Goal: Task Accomplishment & Management: Manage account settings

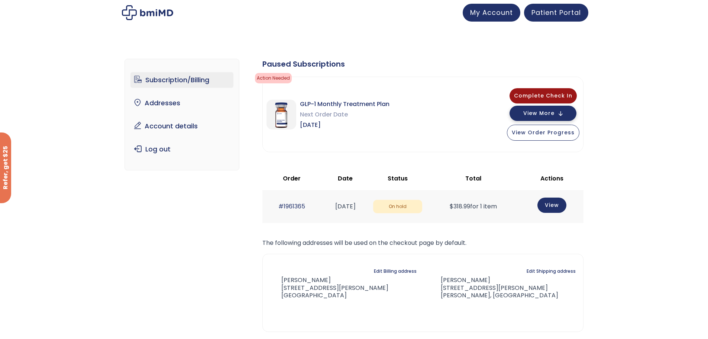
click at [549, 114] on span "View More" at bounding box center [539, 113] width 31 height 5
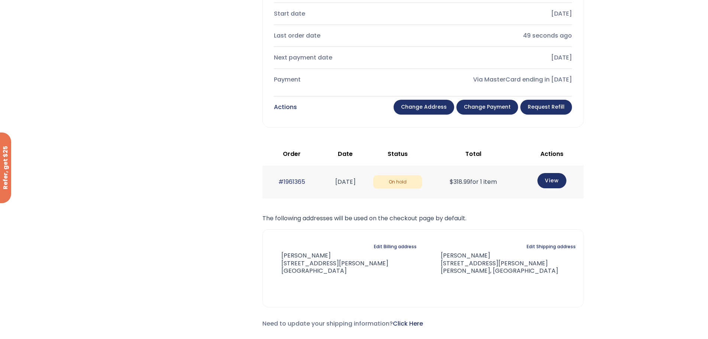
scroll to position [297, 0]
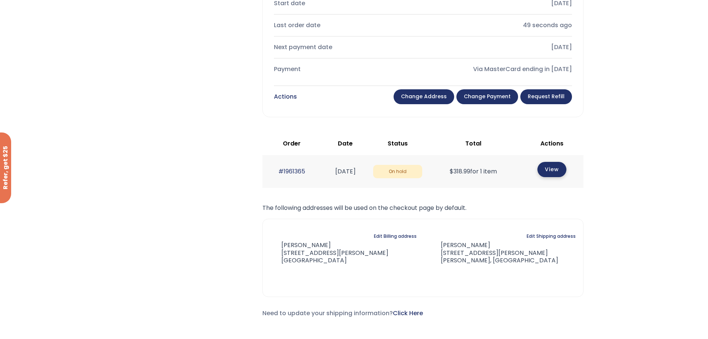
click at [560, 170] on link "View" at bounding box center [552, 169] width 29 height 15
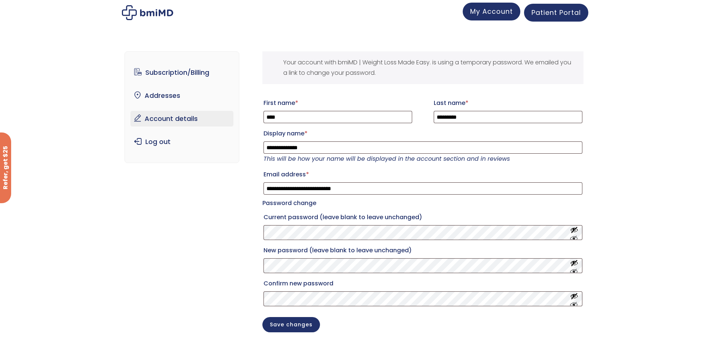
click at [484, 14] on span "My Account" at bounding box center [491, 11] width 43 height 9
